Goal: Communication & Community: Answer question/provide support

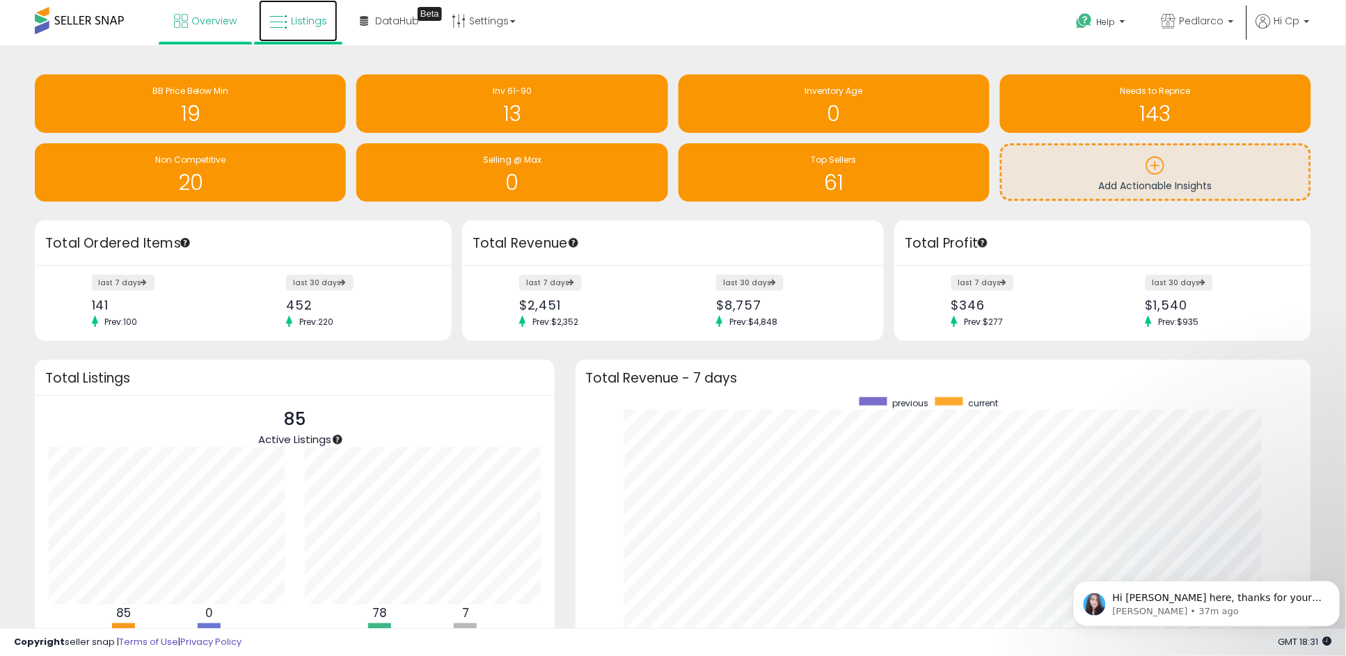
click at [302, 18] on span "Listings" at bounding box center [309, 21] width 36 height 14
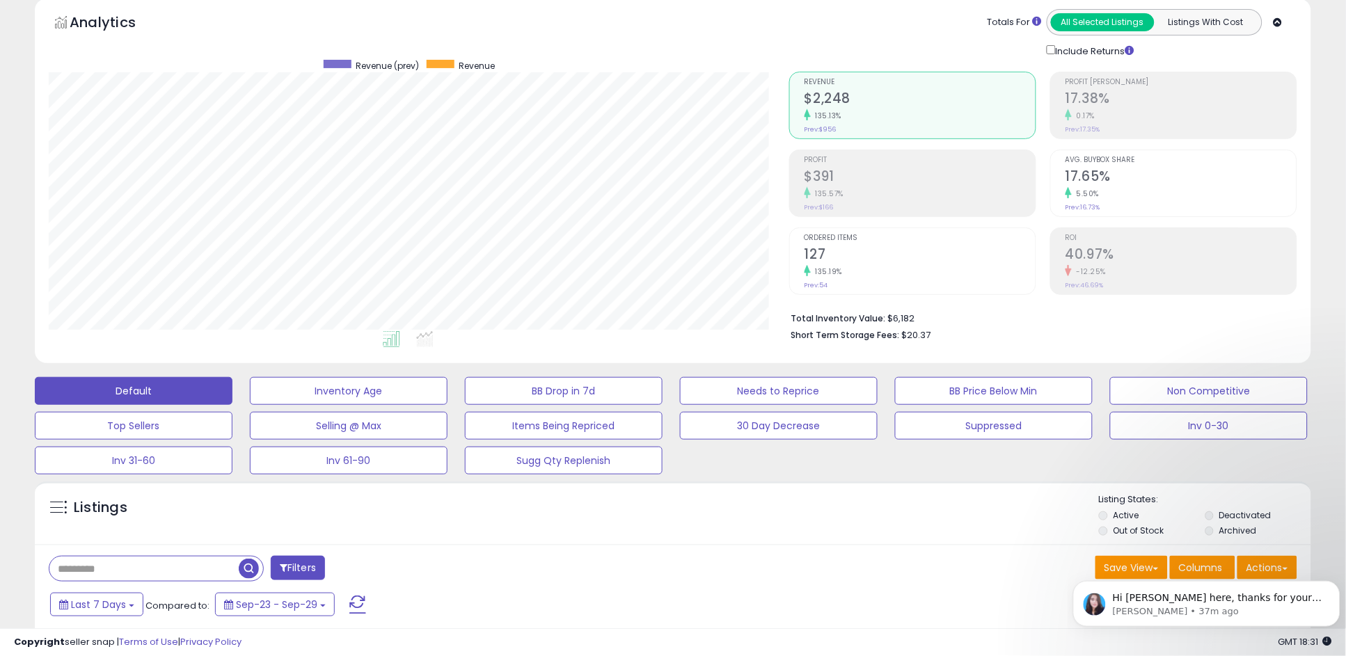
scroll to position [285, 740]
click at [1263, 614] on p "[PERSON_NAME] • 37m ago" at bounding box center [1217, 611] width 210 height 13
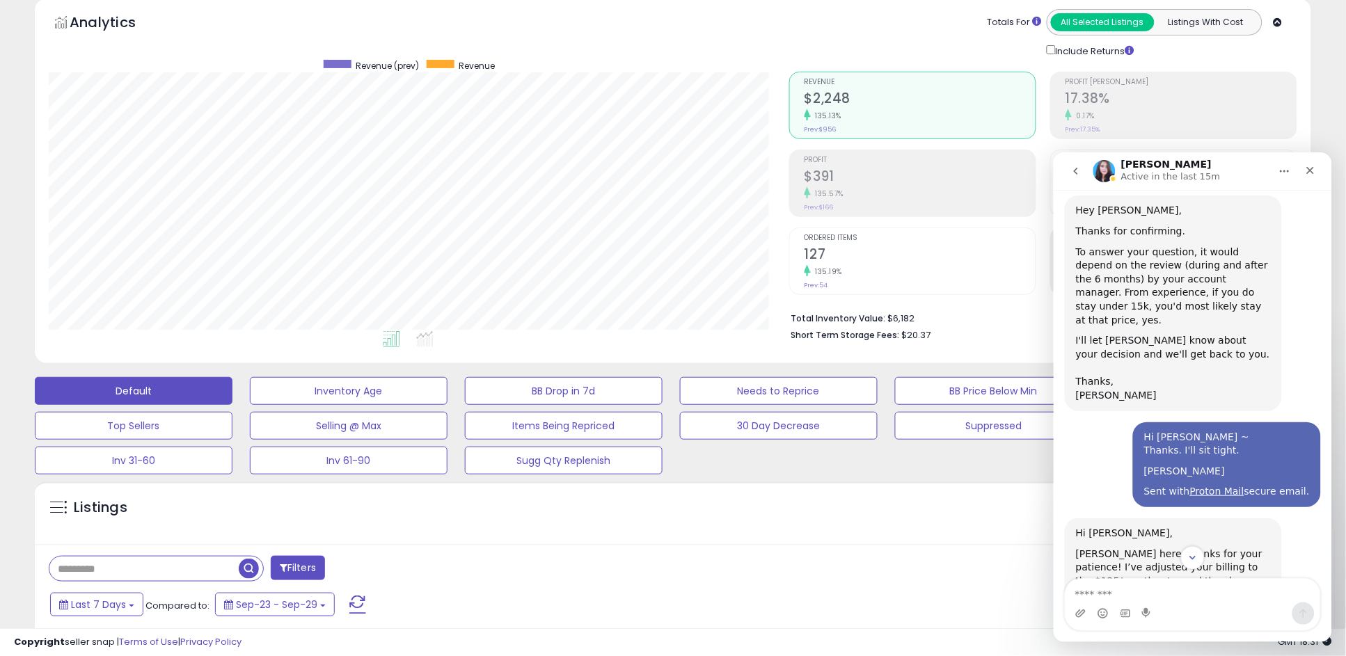
scroll to position [2046, 0]
click at [1183, 596] on textarea "Message…" at bounding box center [1192, 590] width 255 height 24
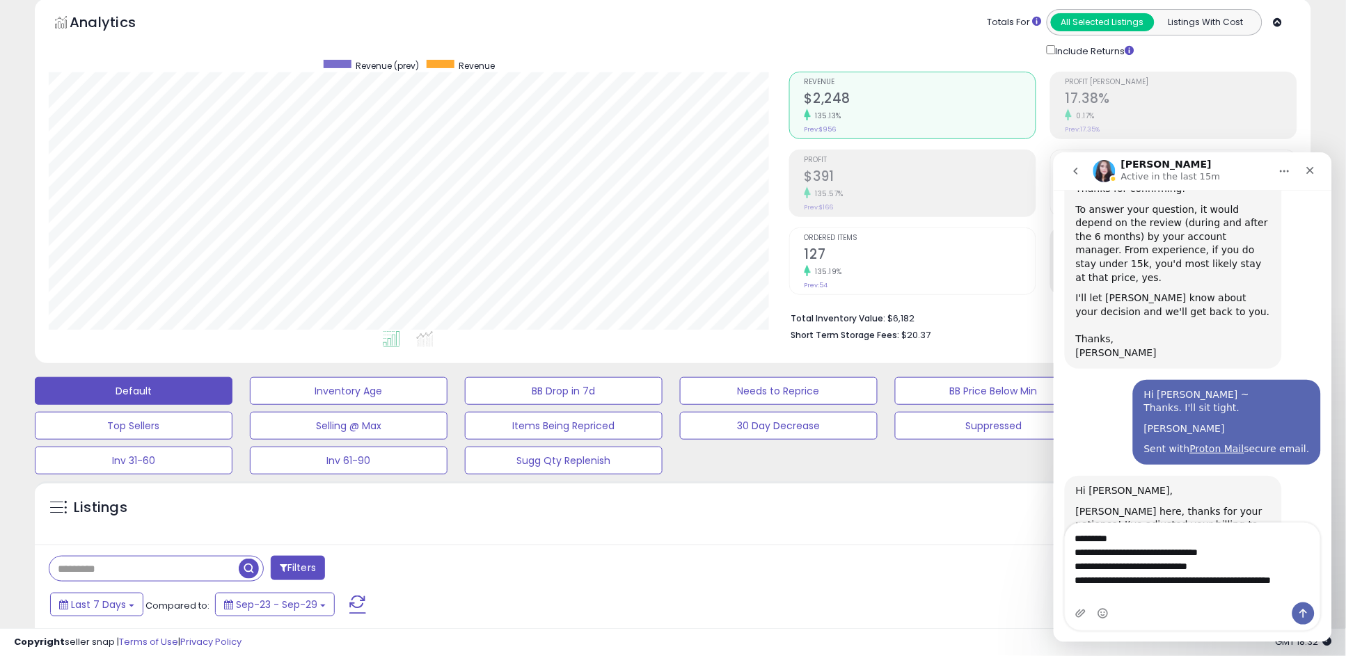
scroll to position [2101, 0]
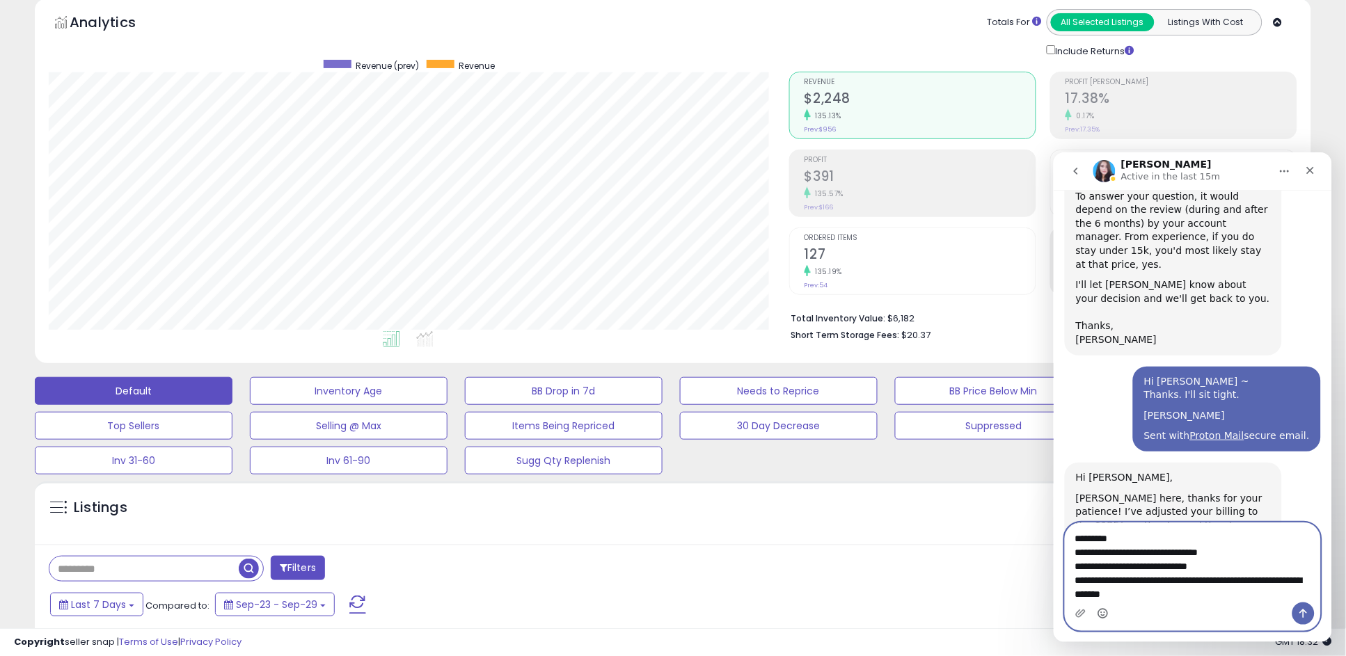
click at [1106, 611] on circle "Emoji picker" at bounding box center [1101, 612] width 9 height 9
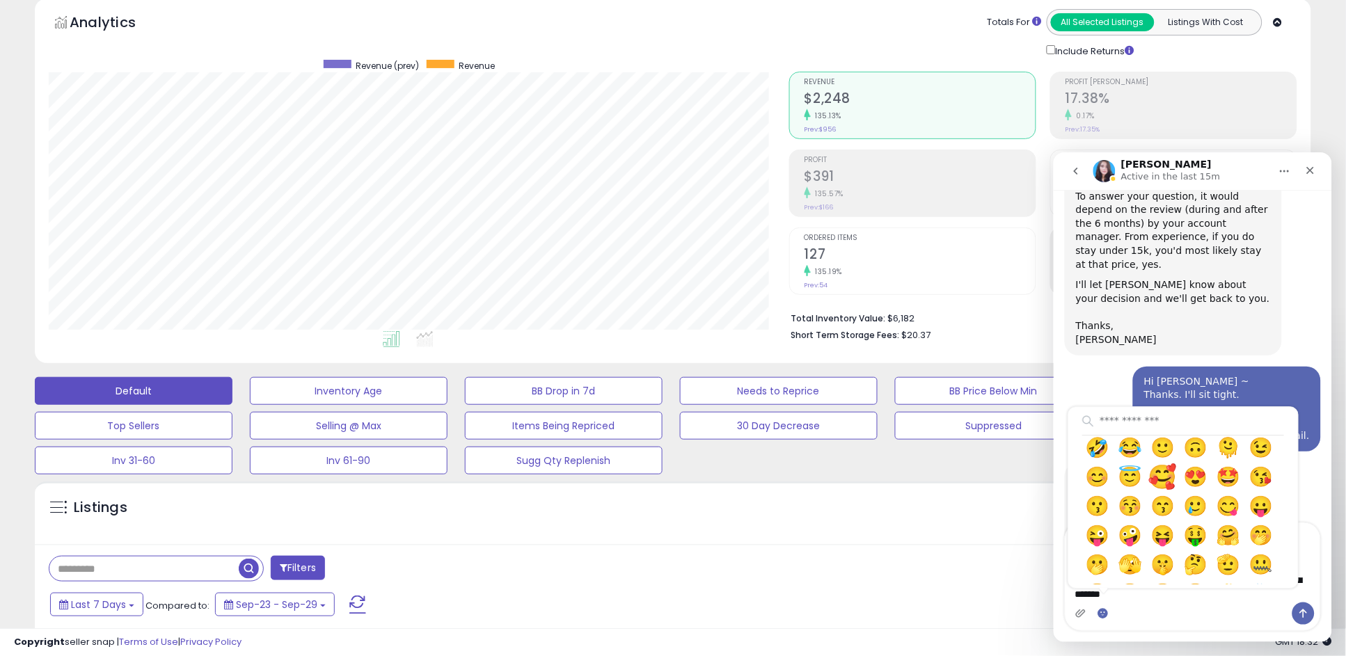
scroll to position [124, 0]
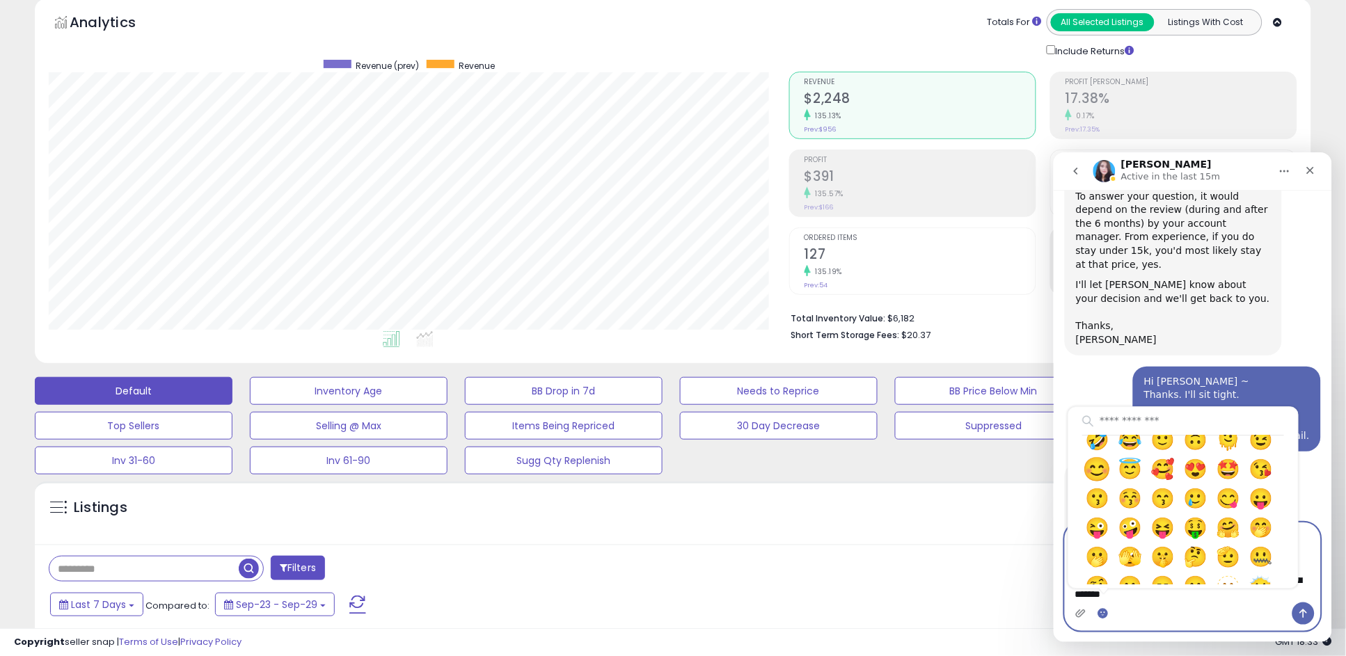
drag, startPoint x: 1161, startPoint y: 472, endPoint x: 1166, endPoint y: 466, distance: 7.5
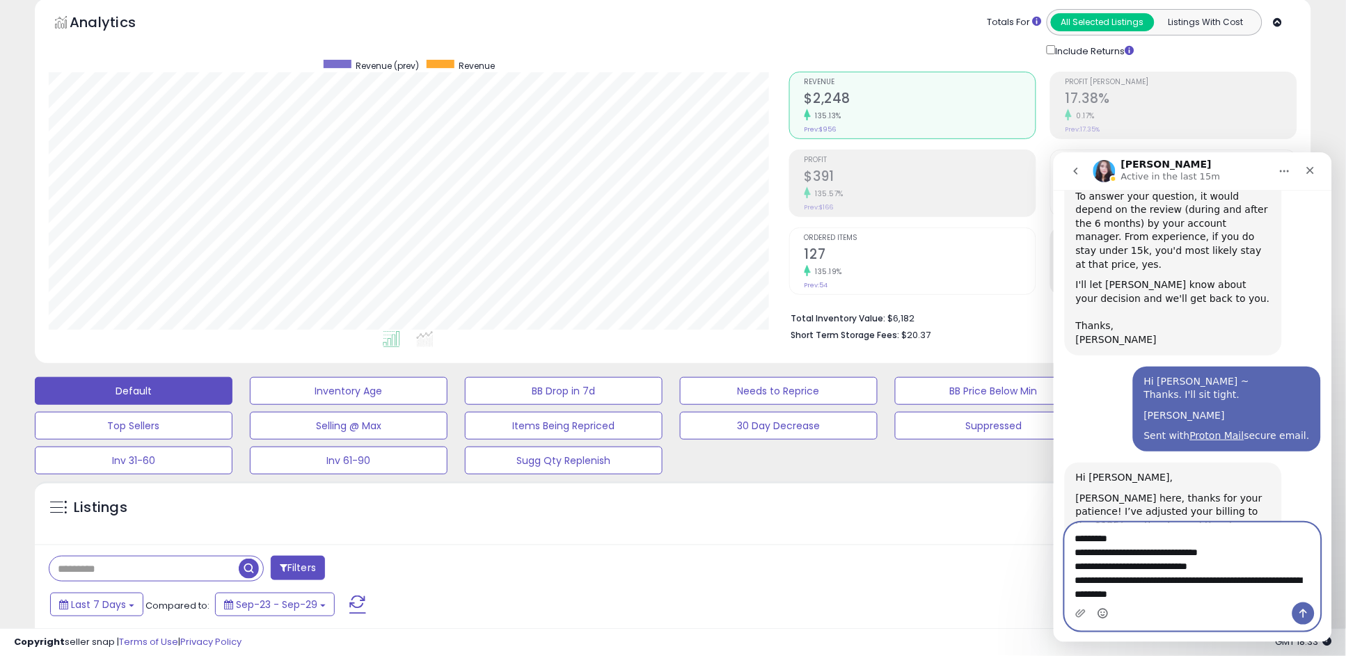
click at [1170, 580] on textarea "**********" at bounding box center [1192, 562] width 255 height 79
type textarea "**********"
click at [1301, 612] on icon "Send a message…" at bounding box center [1302, 613] width 11 height 11
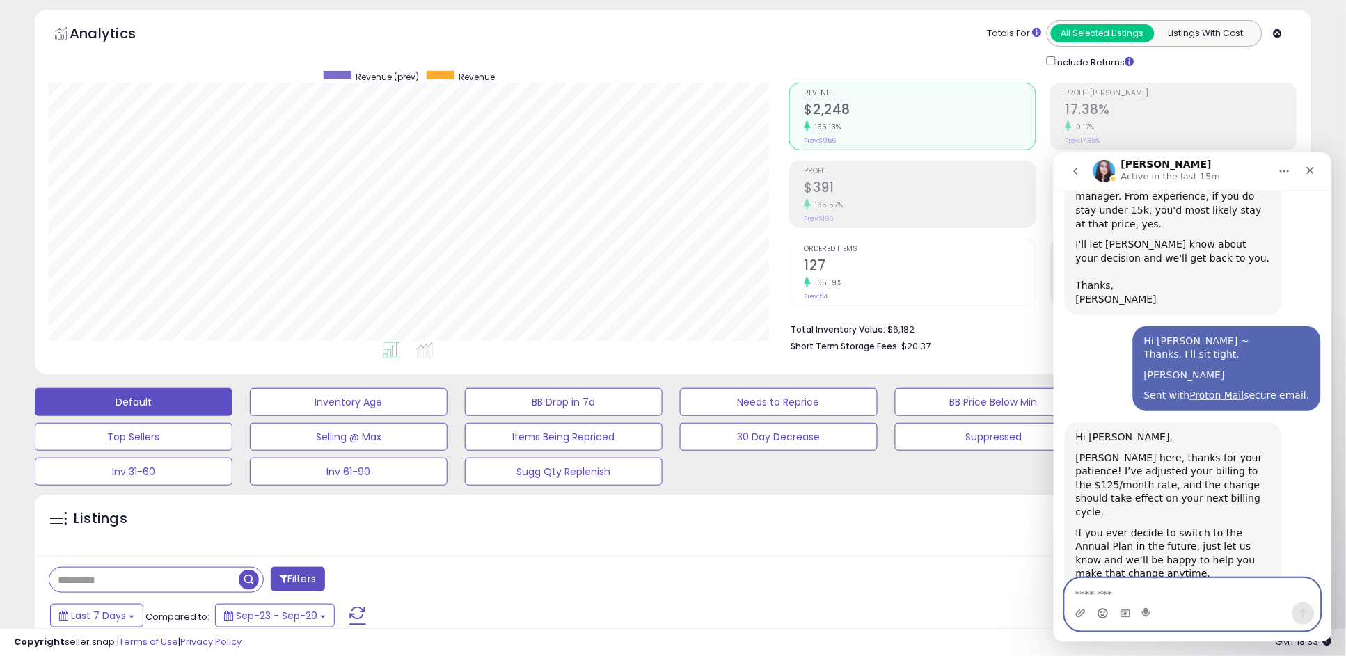
scroll to position [0, 0]
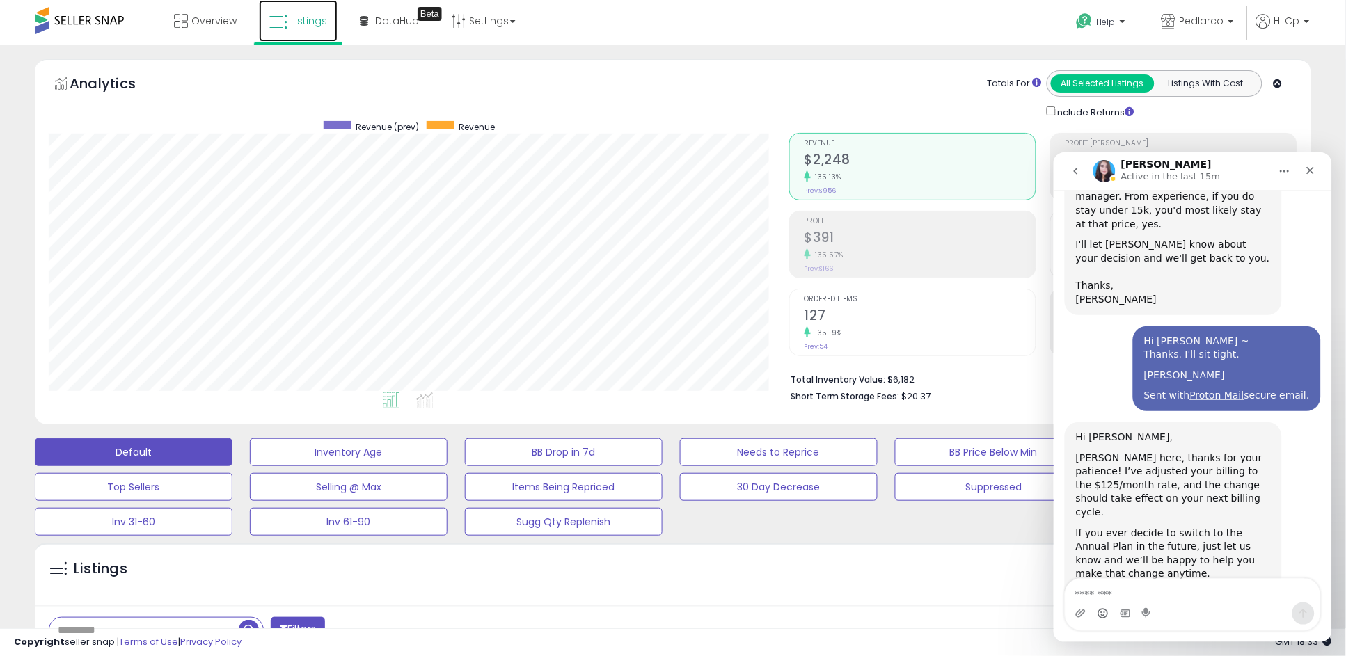
click at [283, 22] on icon at bounding box center [278, 22] width 18 height 18
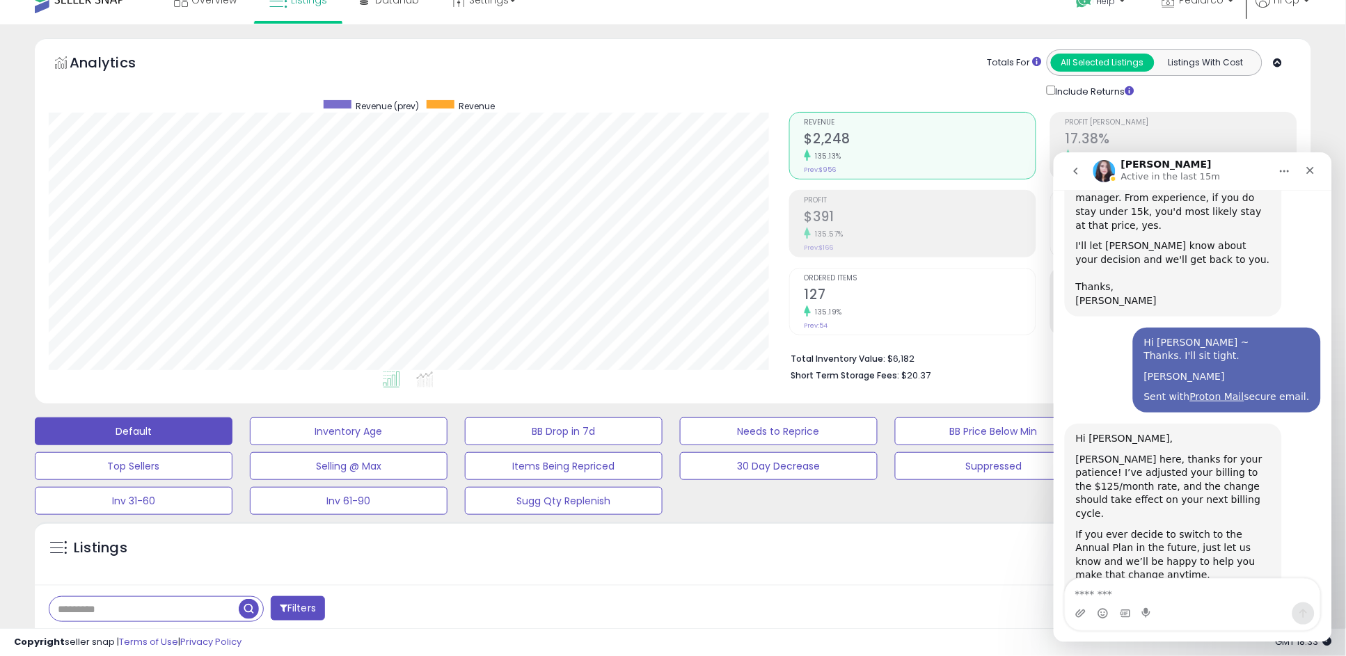
scroll to position [31, 0]
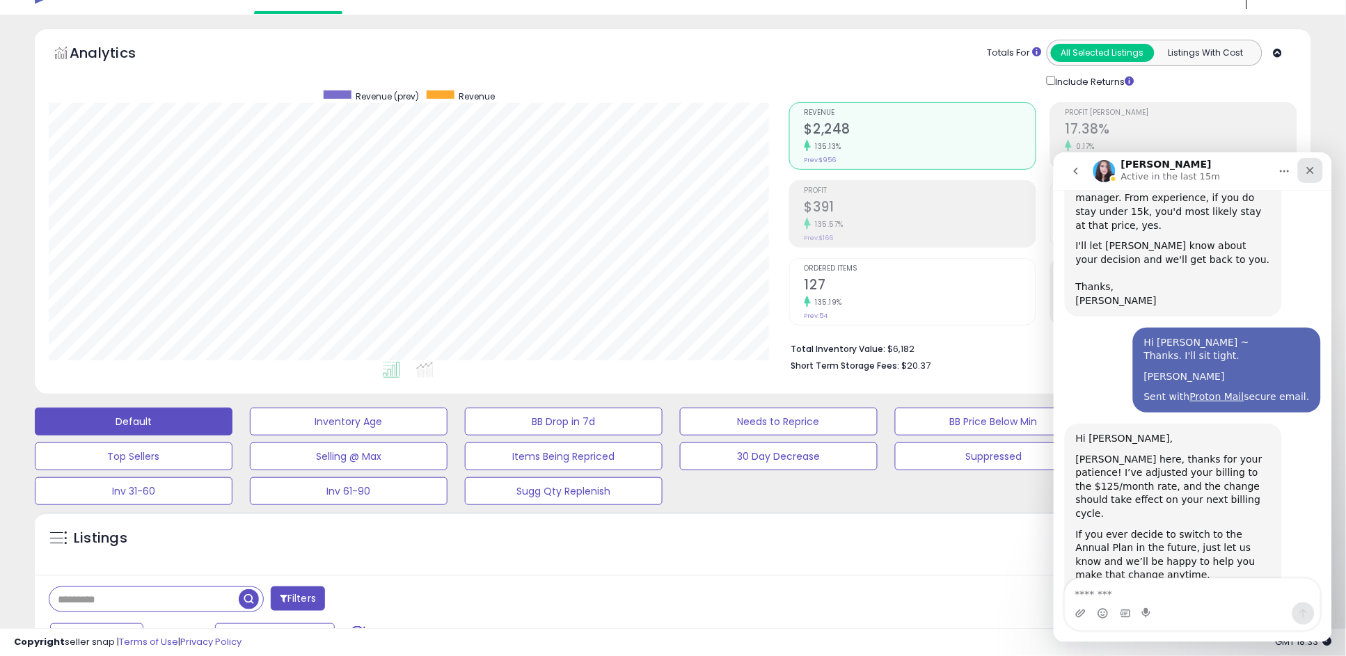
click at [1309, 167] on icon "Close" at bounding box center [1309, 169] width 11 height 11
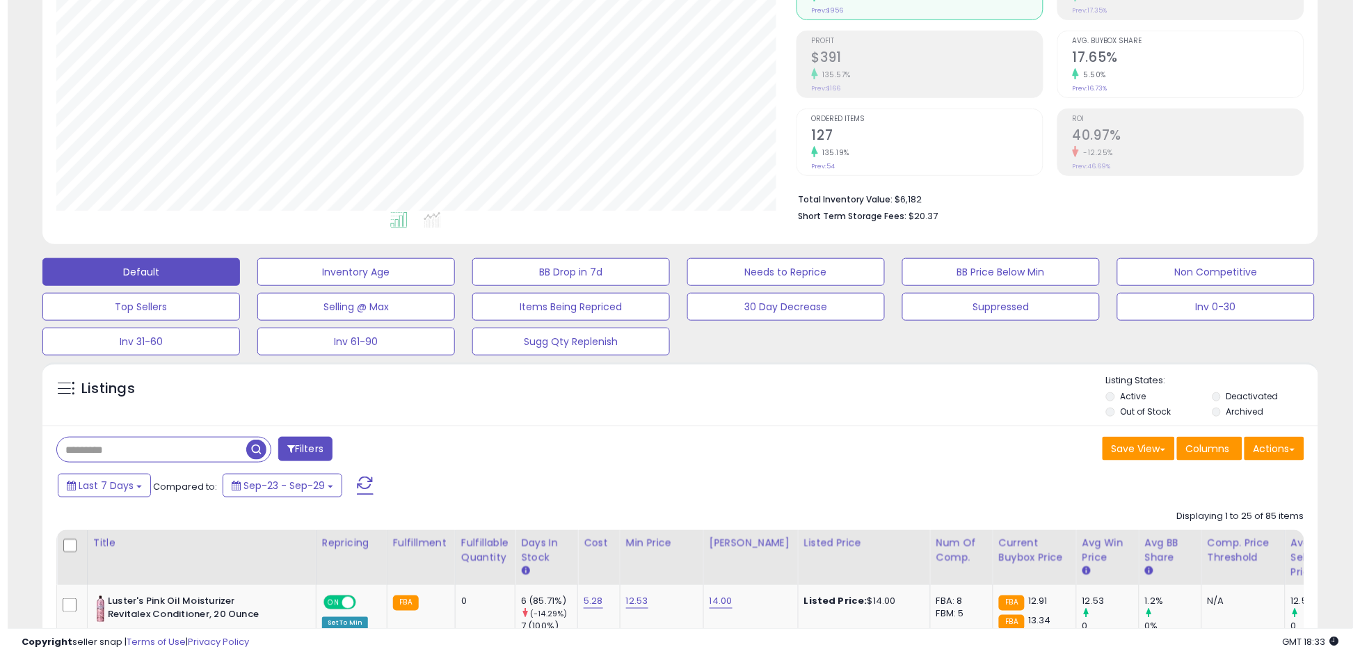
scroll to position [185, 0]
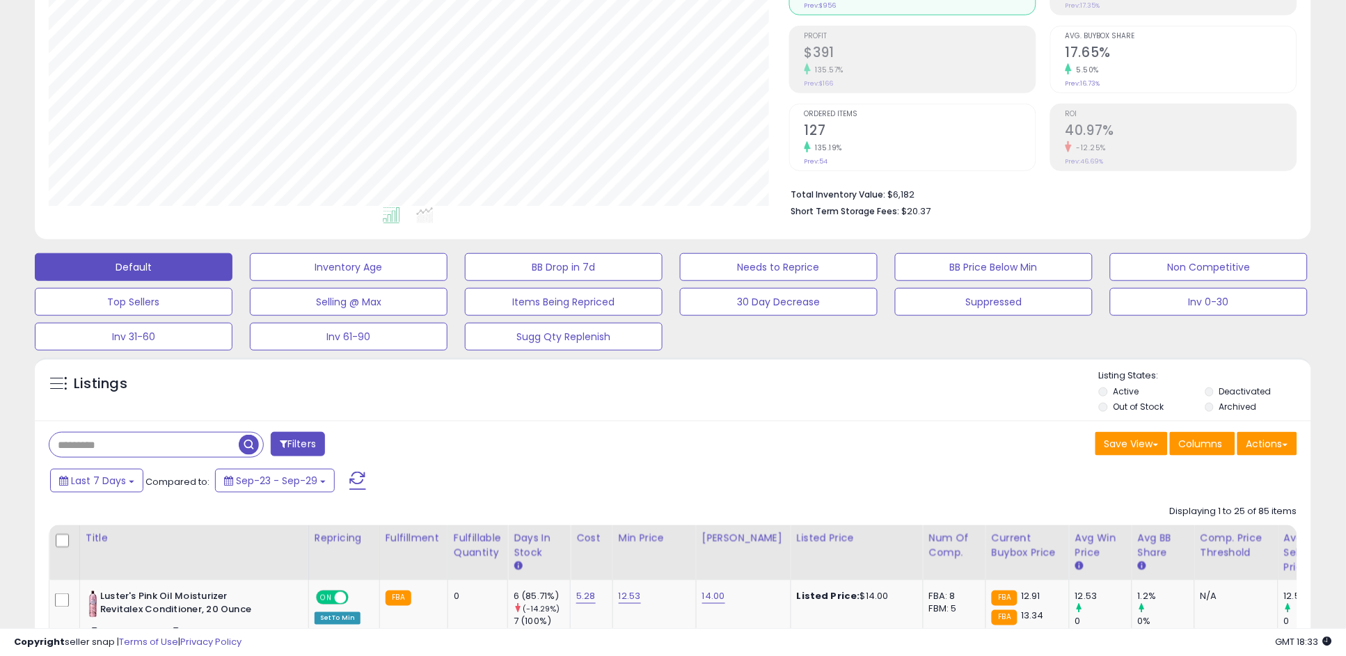
click at [144, 439] on input "text" at bounding box center [143, 445] width 189 height 24
type input "*******"
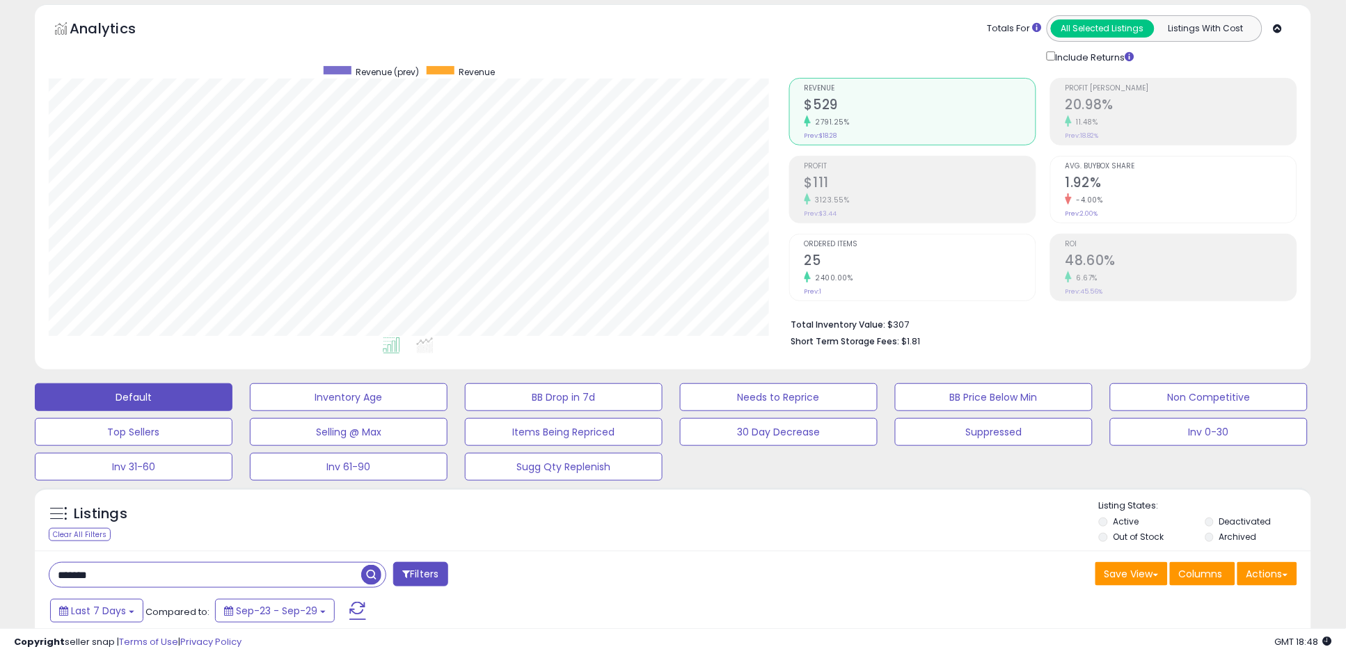
scroll to position [0, 0]
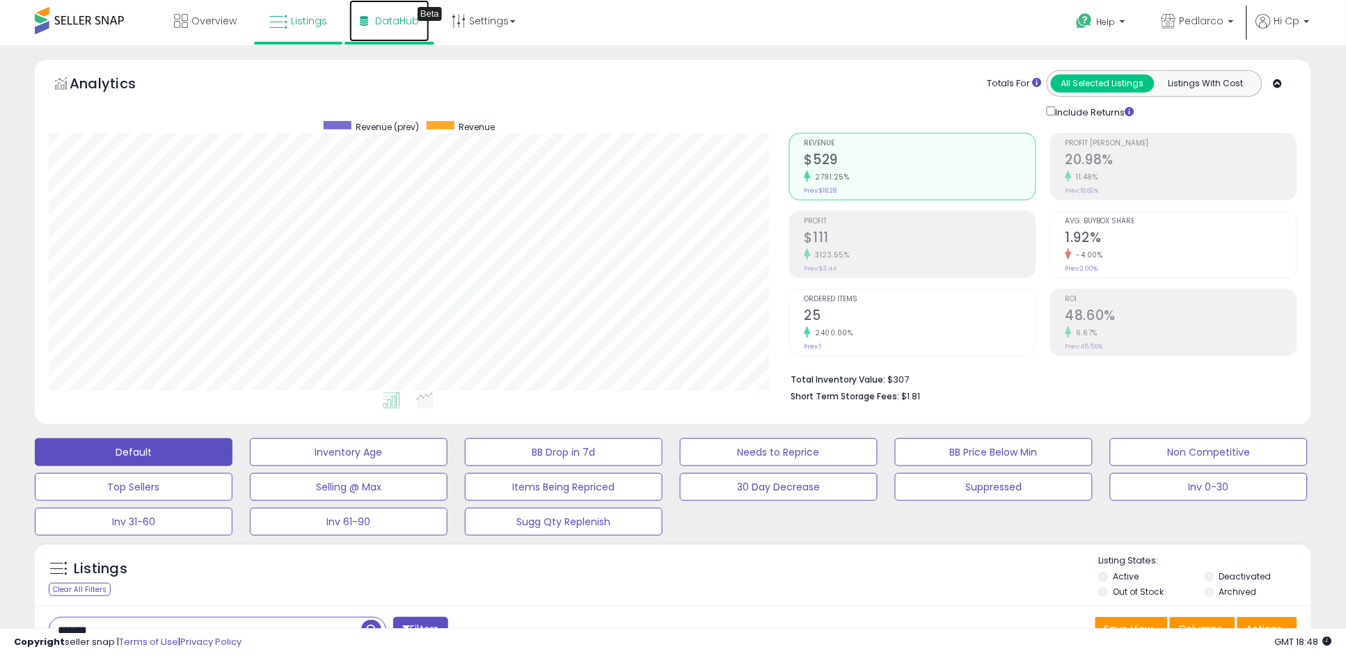
click at [399, 18] on span "DataHub" at bounding box center [397, 21] width 44 height 14
